Goal: Information Seeking & Learning: Learn about a topic

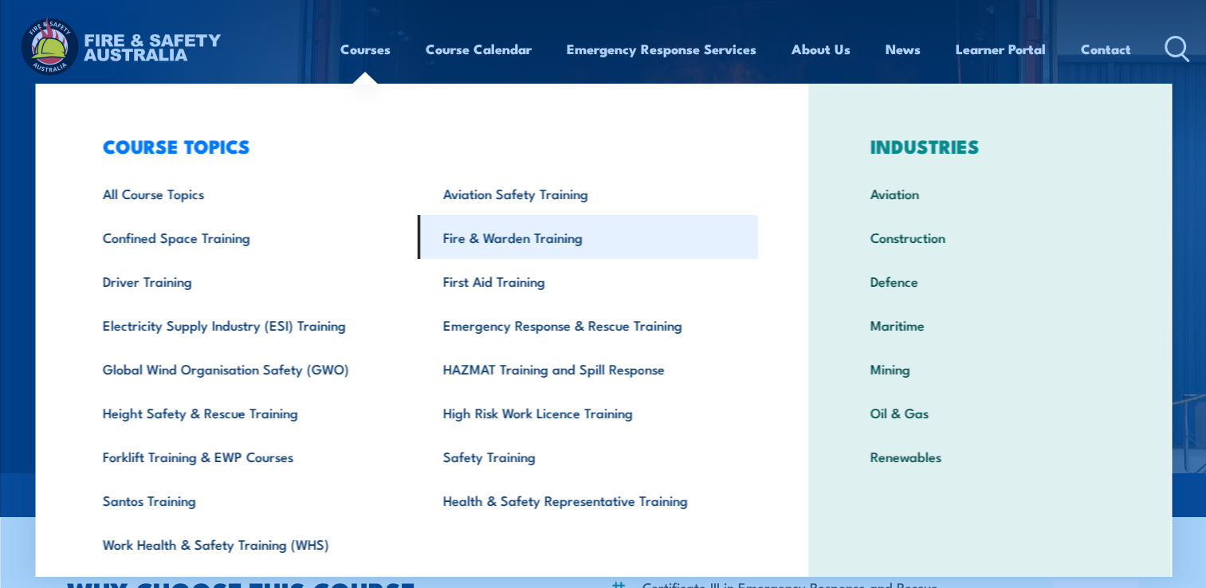
click at [473, 240] on link "Fire & Warden Training" at bounding box center [588, 237] width 340 height 44
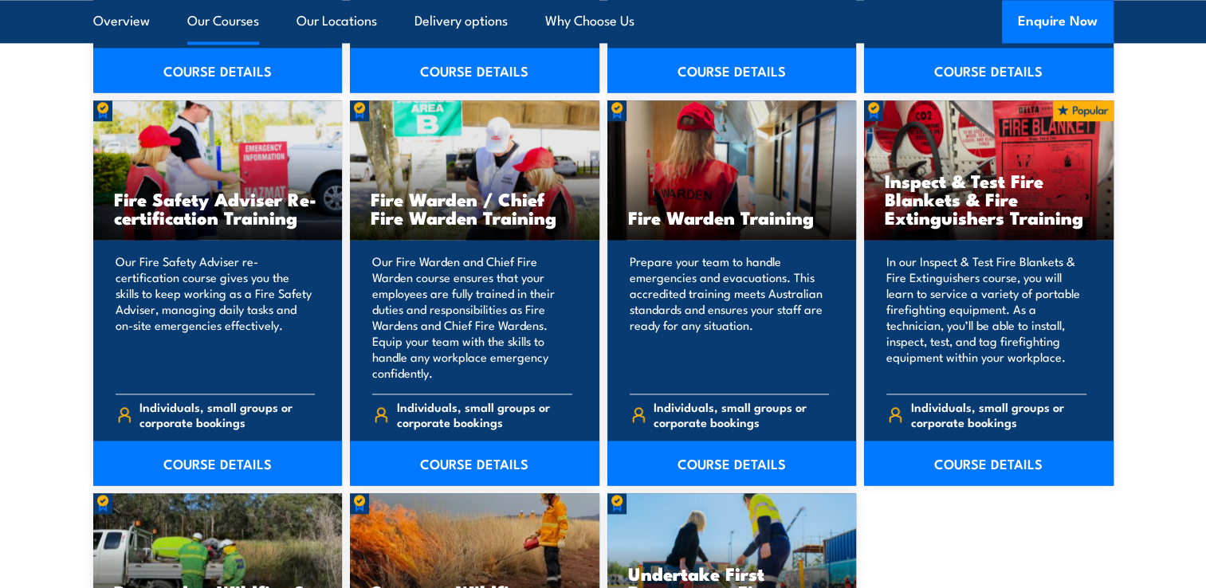
scroll to position [1993, 0]
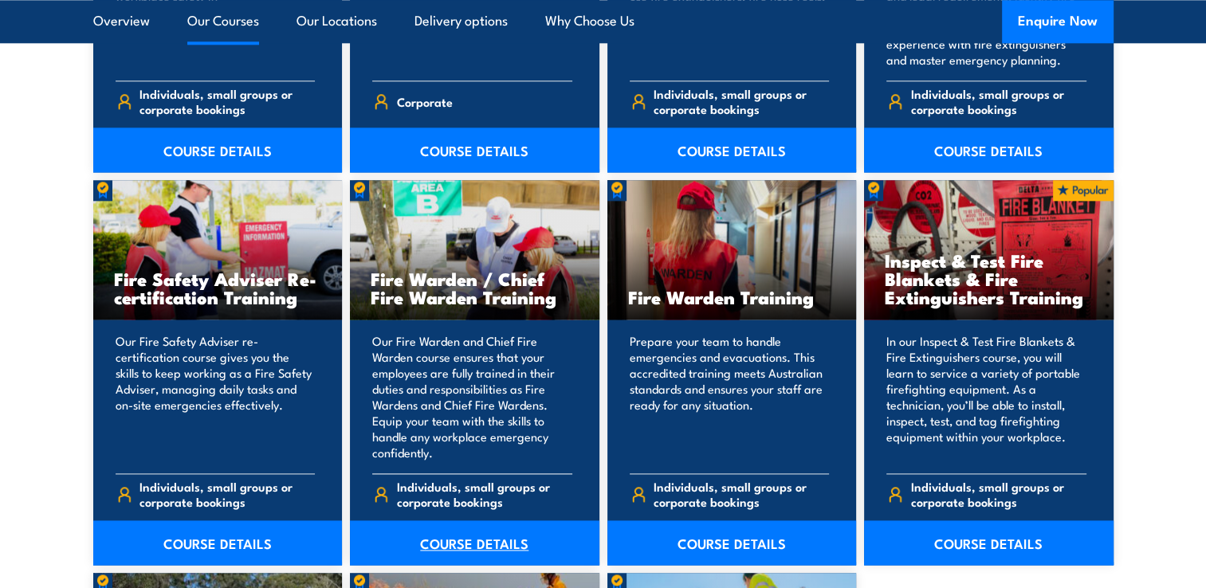
click at [485, 540] on link "COURSE DETAILS" at bounding box center [475, 543] width 250 height 45
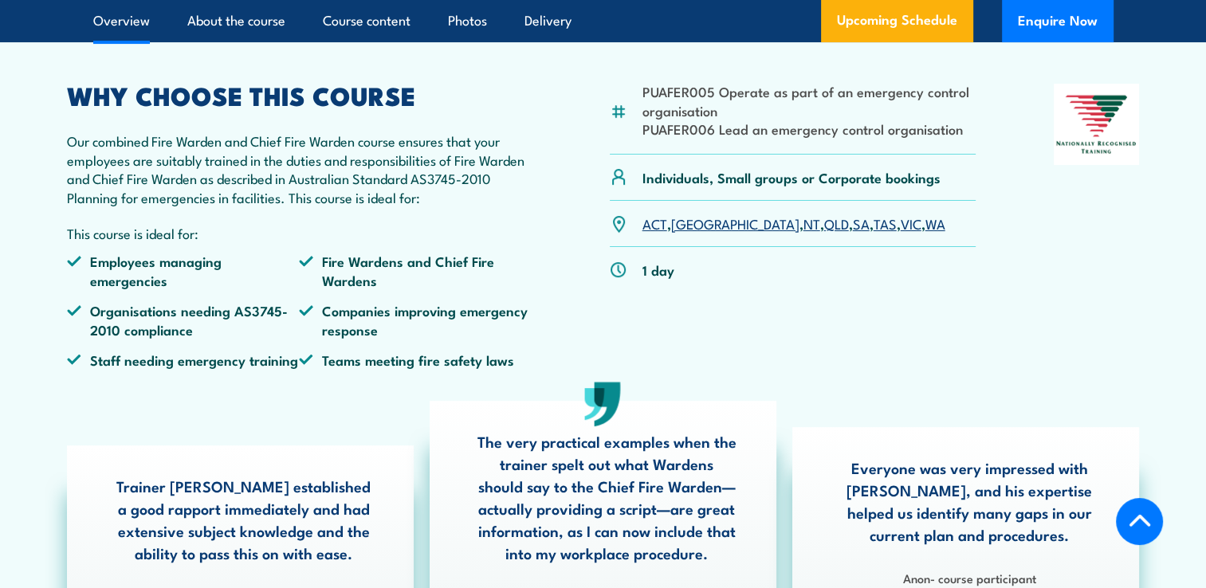
scroll to position [478, 0]
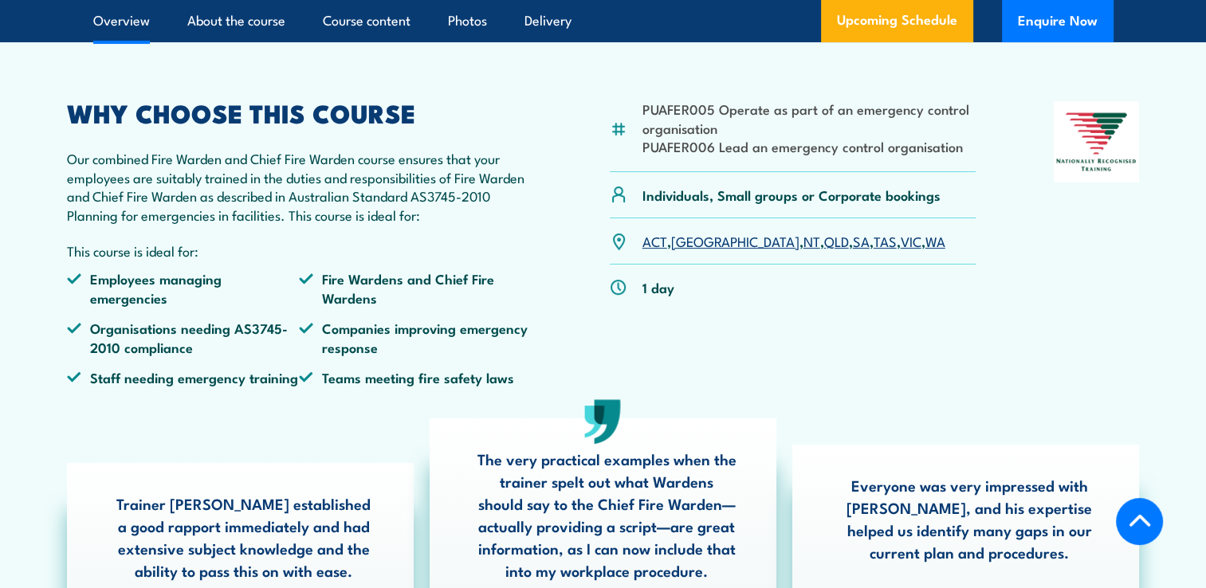
click at [824, 250] on link "QLD" at bounding box center [836, 240] width 25 height 19
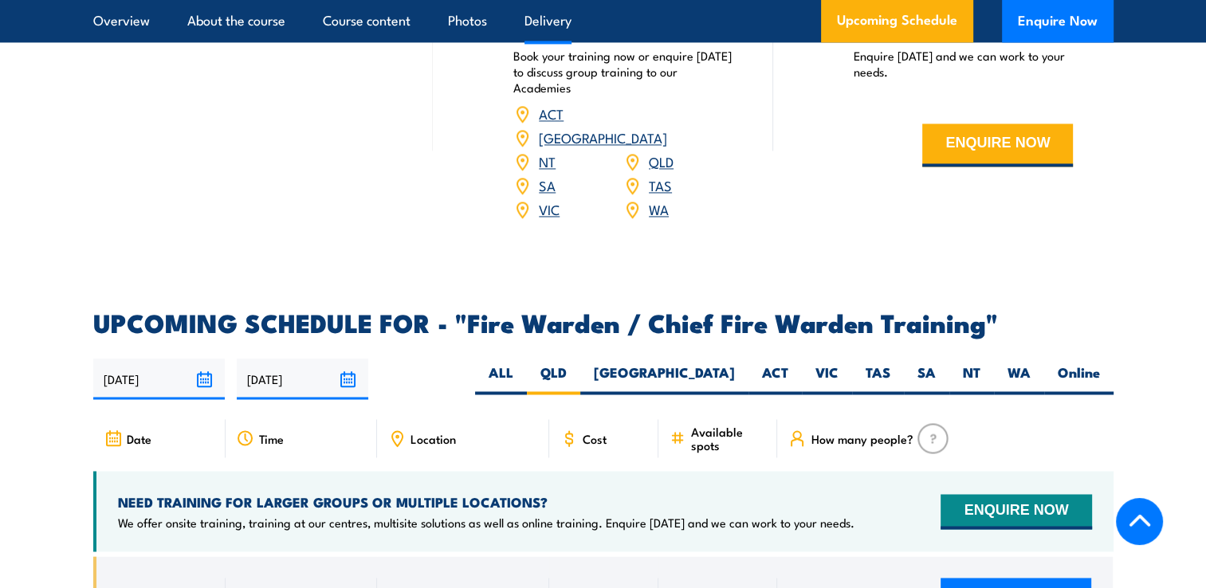
scroll to position [2504, 0]
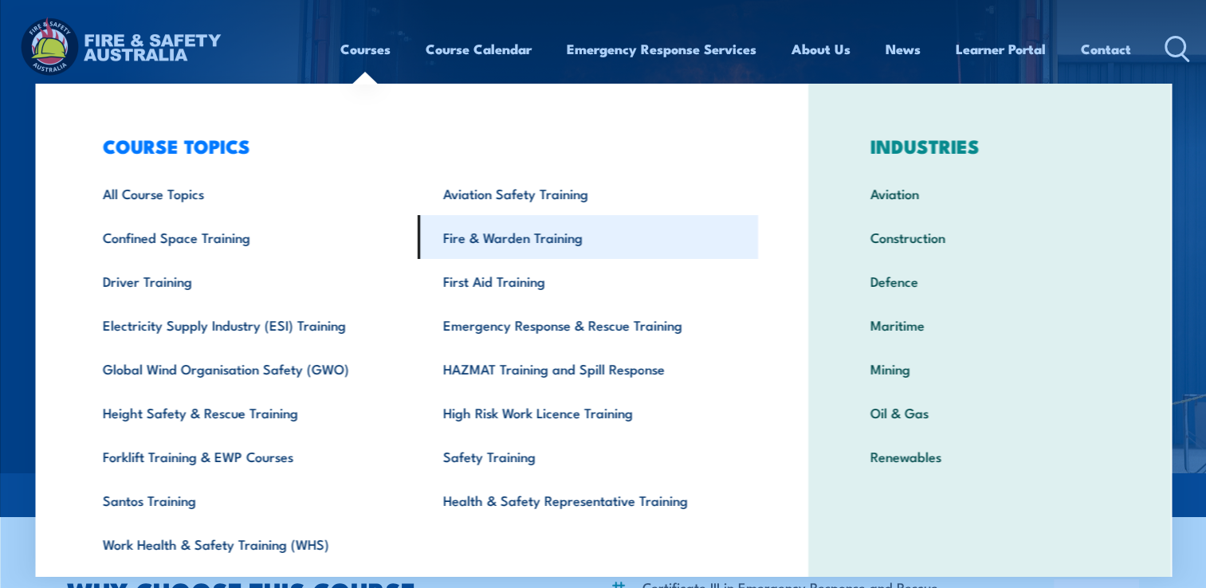
click at [523, 246] on link "Fire & Warden Training" at bounding box center [588, 237] width 340 height 44
